Goal: Find specific page/section: Find specific page/section

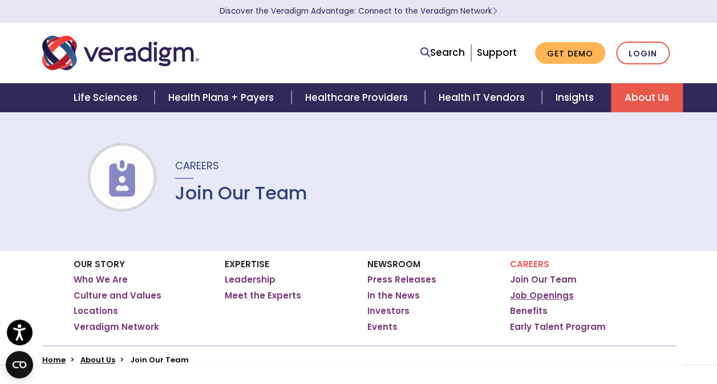
click at [536, 295] on link "Job Openings" at bounding box center [542, 295] width 64 height 11
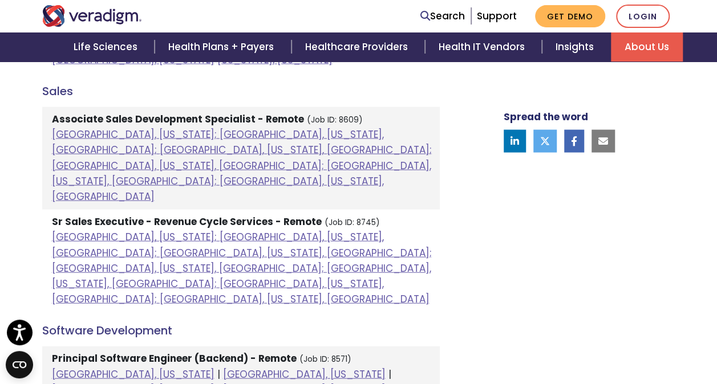
scroll to position [1141, 0]
click at [315, 378] on div "Open Positions [GEOGRAPHIC_DATA] [GEOGRAPHIC_DATA] [GEOGRAPHIC_DATA] Location A…" at bounding box center [241, 100] width 415 height 1279
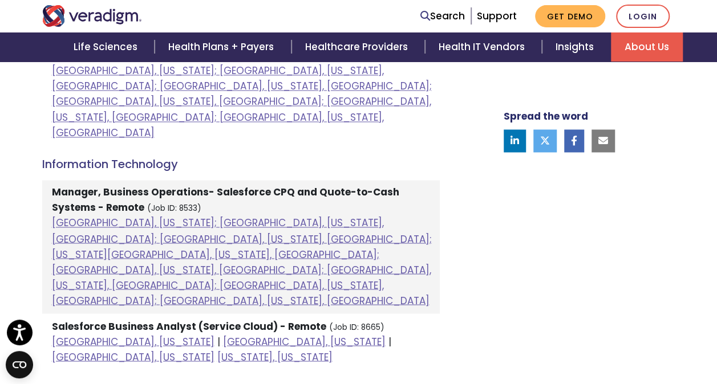
scroll to position [843, 0]
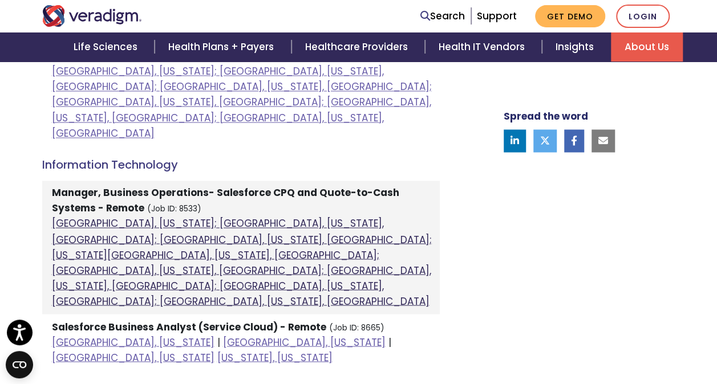
click at [271, 217] on link "[GEOGRAPHIC_DATA], [US_STATE]; [GEOGRAPHIC_DATA], [US_STATE], [GEOGRAPHIC_DATA]…" at bounding box center [242, 262] width 380 height 91
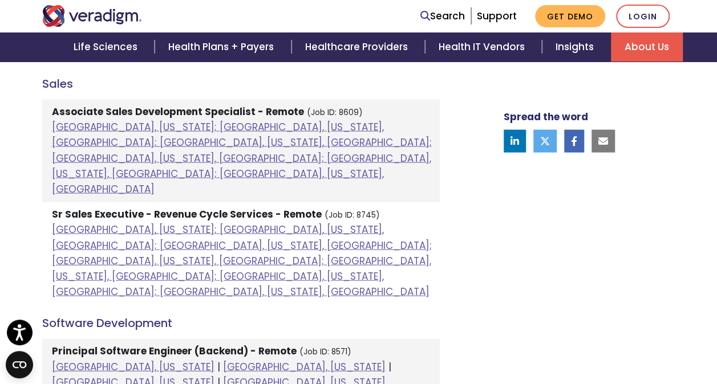
scroll to position [1392, 0]
